Goal: Consume media (video, audio)

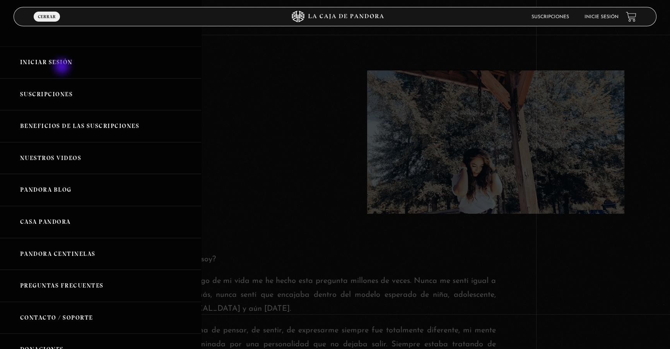
click at [63, 67] on link "Iniciar Sesión" at bounding box center [100, 62] width 201 height 32
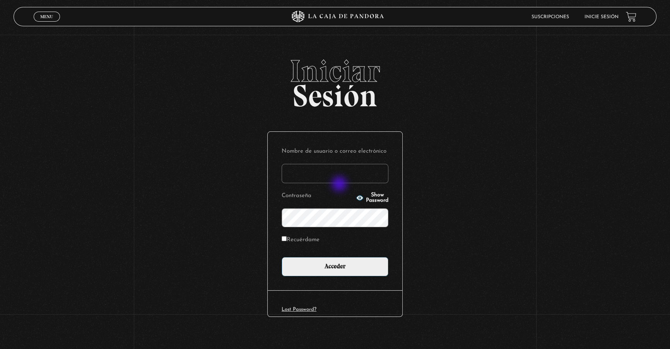
type input "lisbethfelixpaulino"
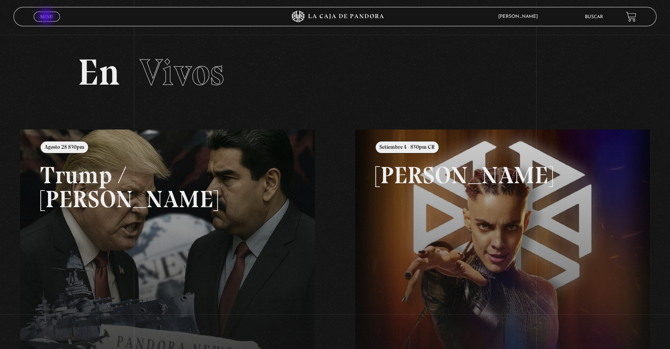
click at [47, 16] on span "Menu" at bounding box center [46, 16] width 13 height 5
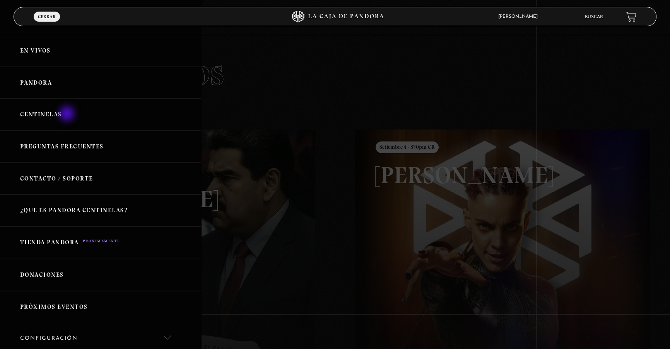
click at [68, 114] on link "Centinelas" at bounding box center [100, 115] width 201 height 32
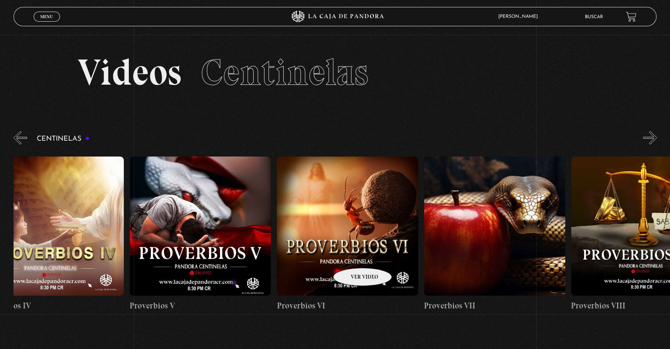
scroll to position [0, 923]
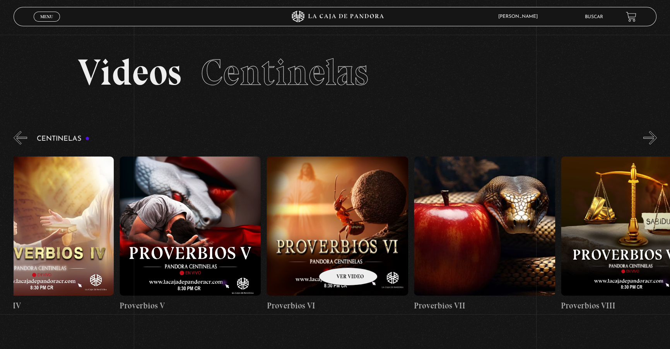
drag, startPoint x: 489, startPoint y: 259, endPoint x: 338, endPoint y: 256, distance: 151.2
click at [189, 212] on figure at bounding box center [189, 226] width 141 height 139
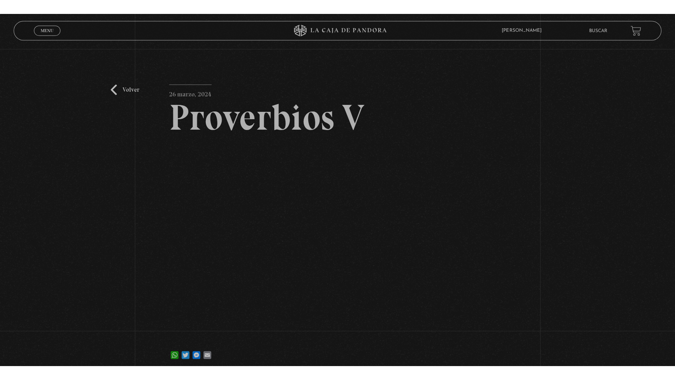
scroll to position [35, 0]
